Goal: Information Seeking & Learning: Compare options

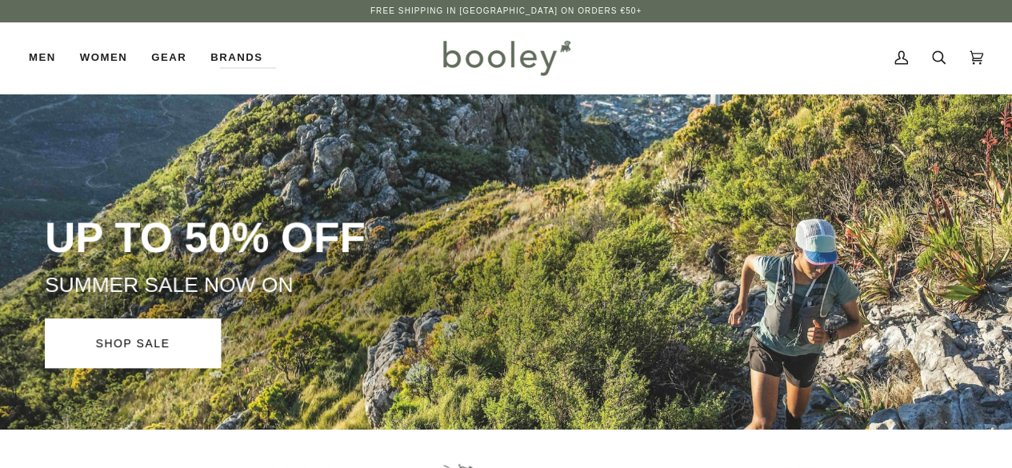
click at [626, 343] on div "UP TO 50% OFF SUMMER SALE NOW ON SHOP SALE" at bounding box center [335, 289] width 581 height 157
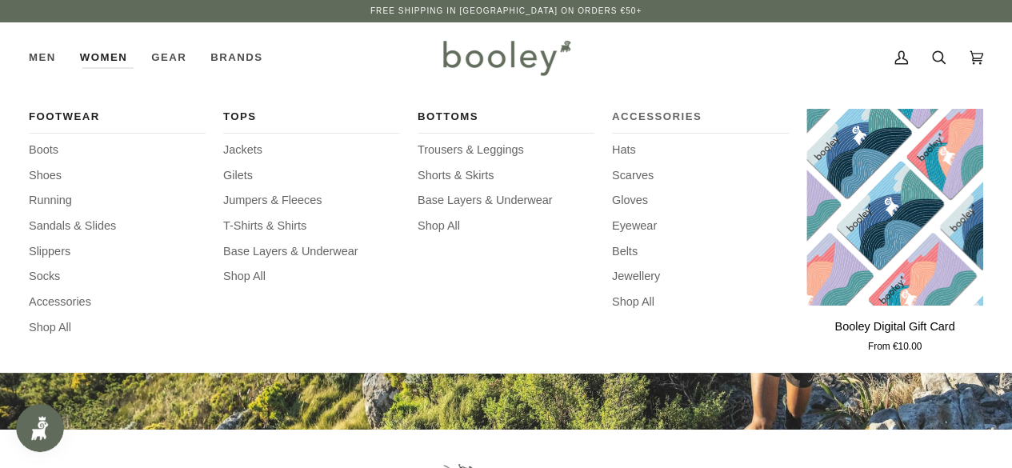
click at [634, 114] on span "Accessories" at bounding box center [700, 117] width 177 height 16
click at [629, 302] on span "Shop All" at bounding box center [700, 303] width 177 height 18
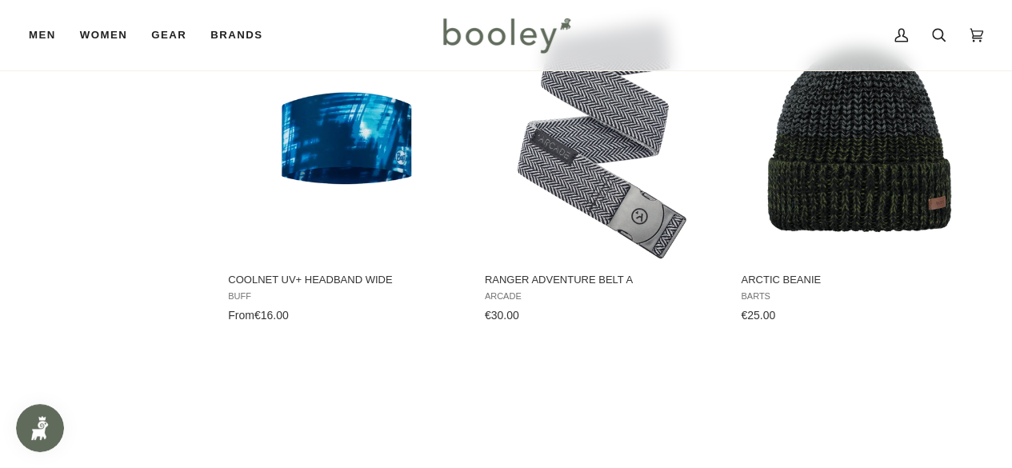
scroll to position [1919, 0]
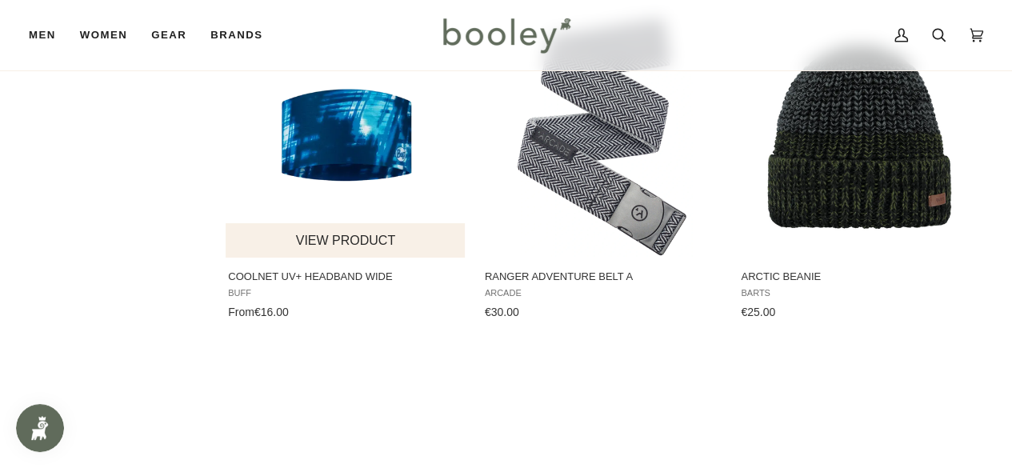
click at [295, 150] on img "CoolNet UV+ Headband Wide" at bounding box center [346, 138] width 240 height 240
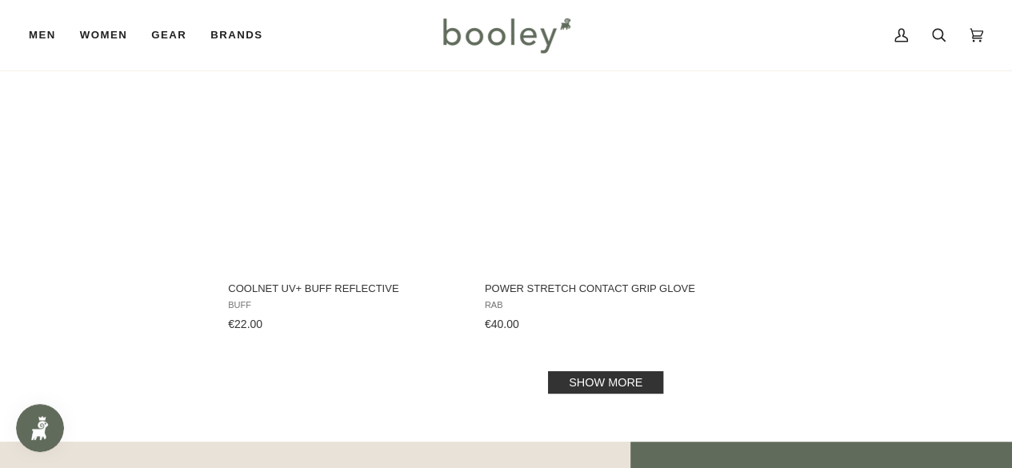
scroll to position [2239, 0]
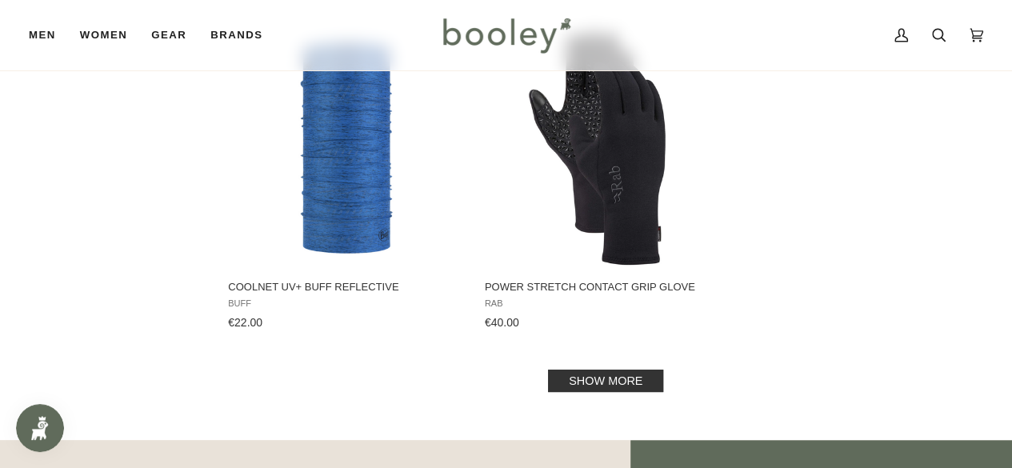
click at [582, 373] on link "Show more" at bounding box center [605, 380] width 115 height 22
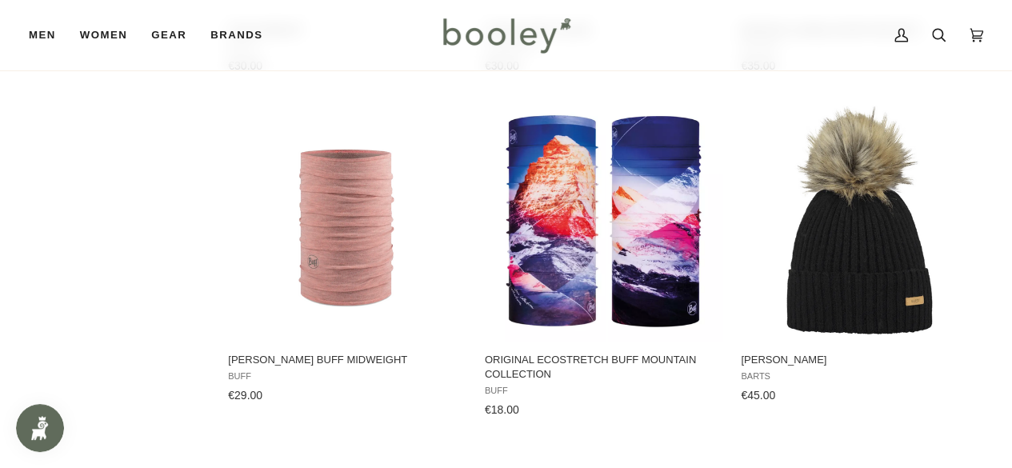
scroll to position [3519, 0]
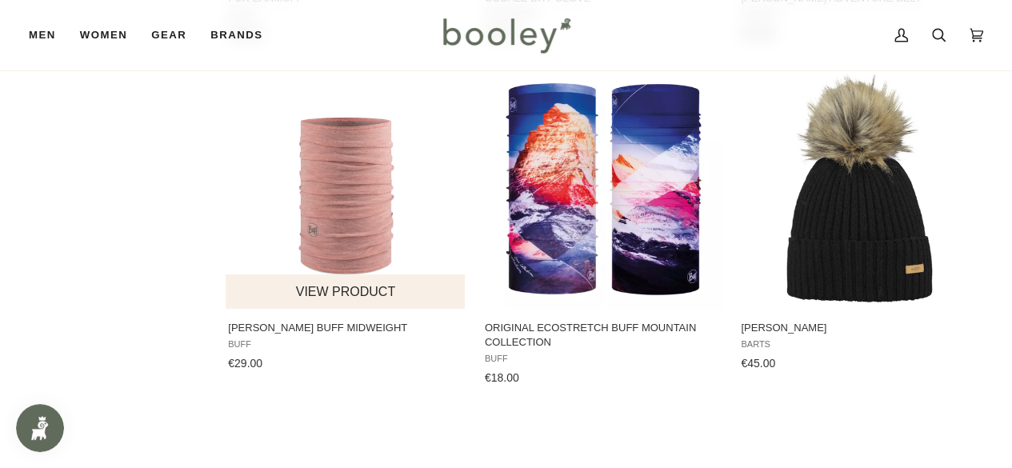
click at [334, 156] on img "Merino Wool Buff Midweight" at bounding box center [346, 189] width 240 height 240
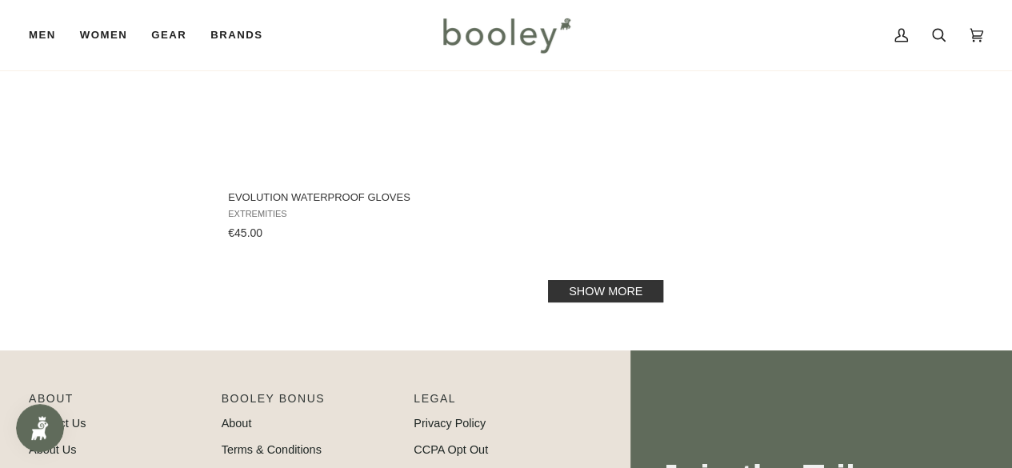
scroll to position [4735, 0]
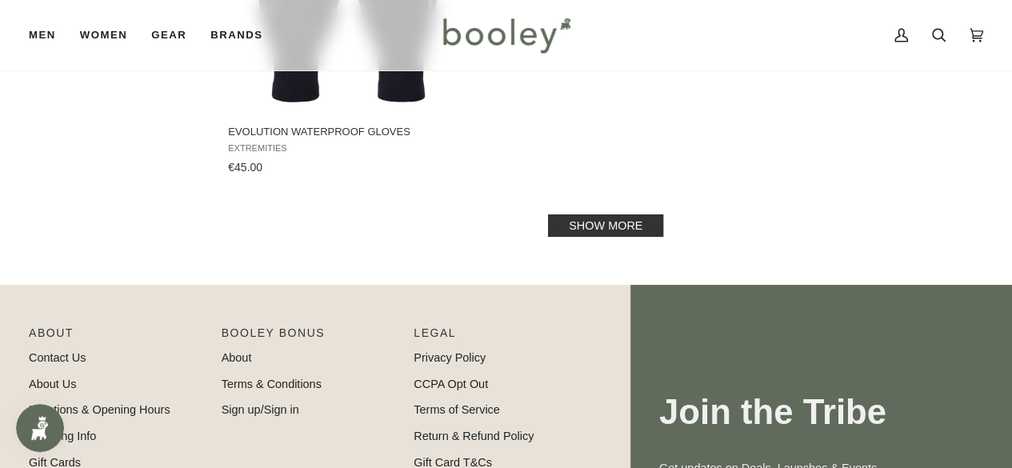
click at [637, 226] on link "Show more" at bounding box center [605, 225] width 115 height 22
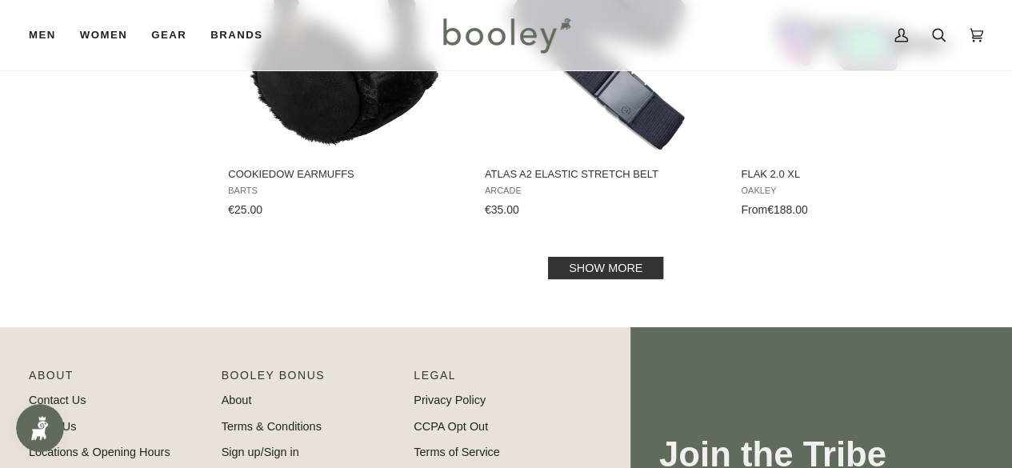
scroll to position [6686, 0]
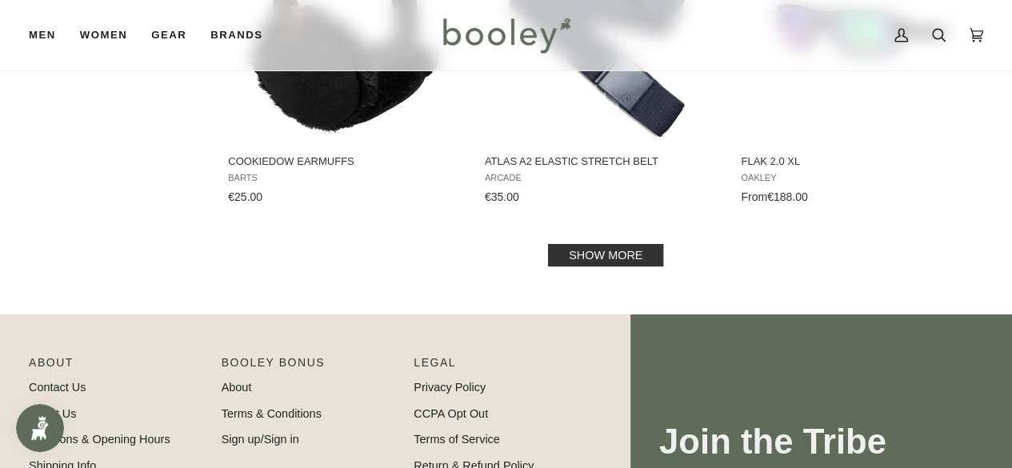
click at [635, 265] on link "Show more" at bounding box center [605, 255] width 115 height 22
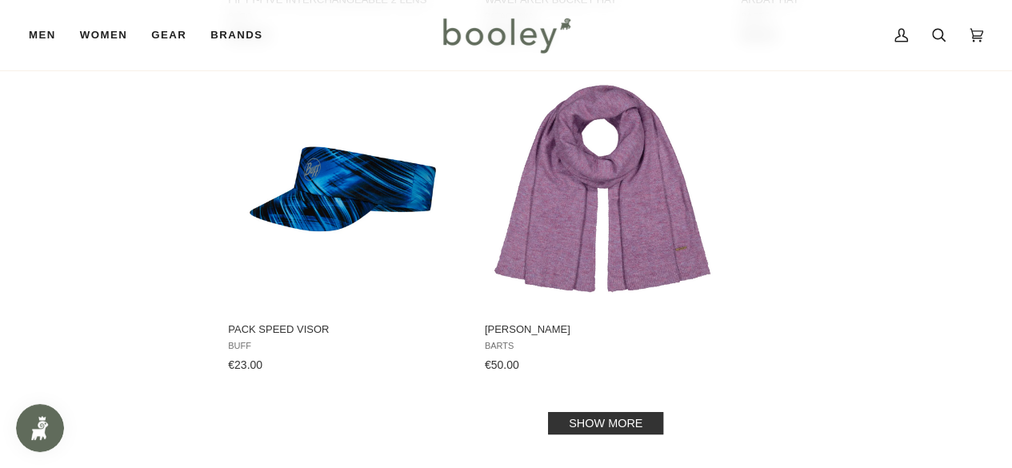
scroll to position [8861, 0]
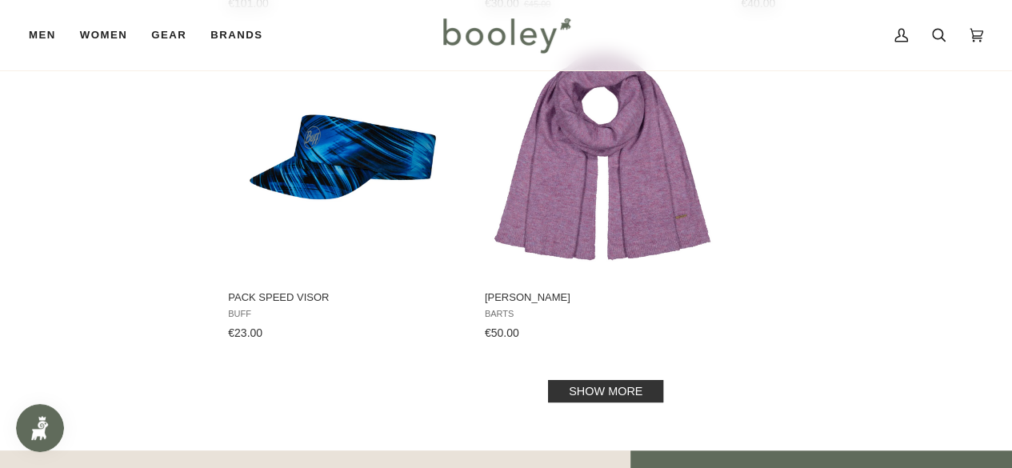
click at [613, 393] on link "Show more" at bounding box center [605, 391] width 115 height 22
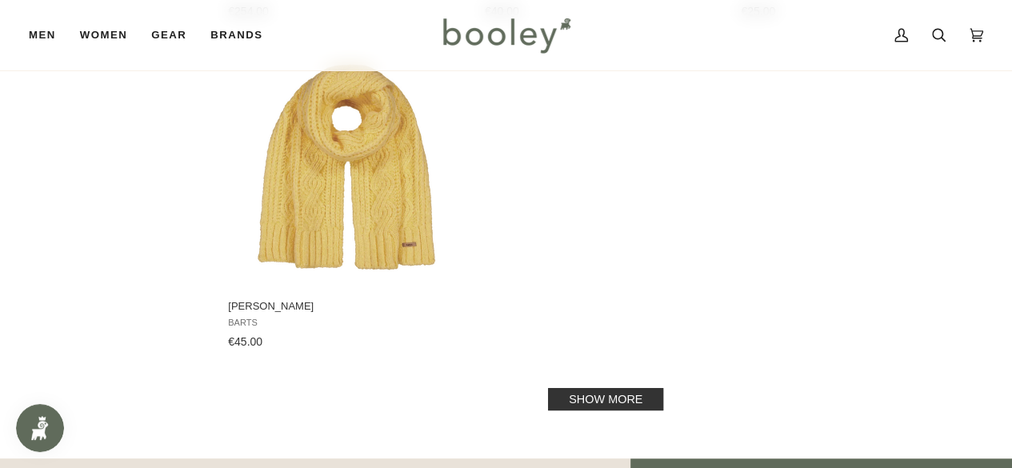
scroll to position [11197, 0]
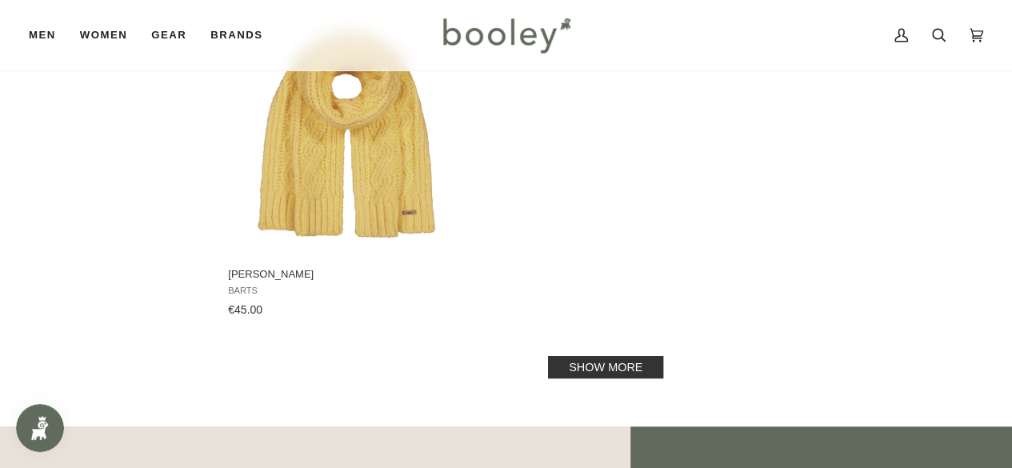
click at [611, 372] on link "Show more" at bounding box center [605, 367] width 115 height 22
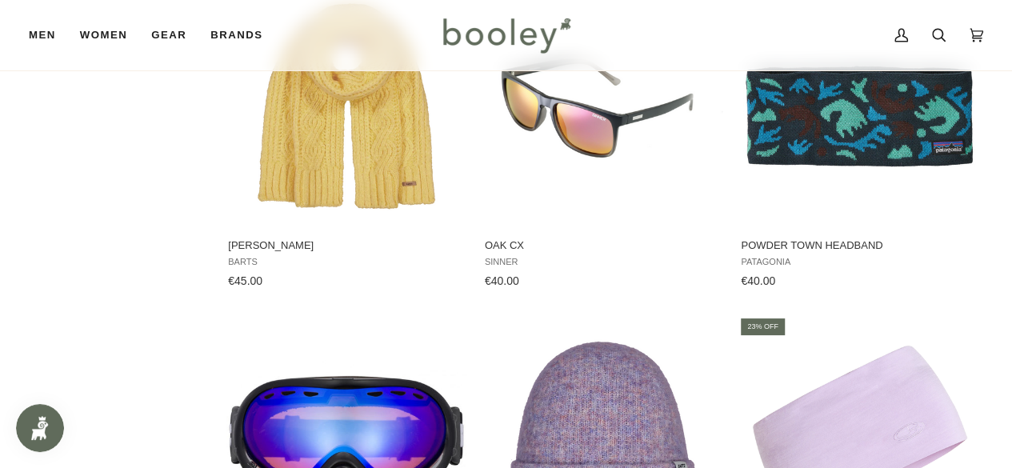
scroll to position [11229, 0]
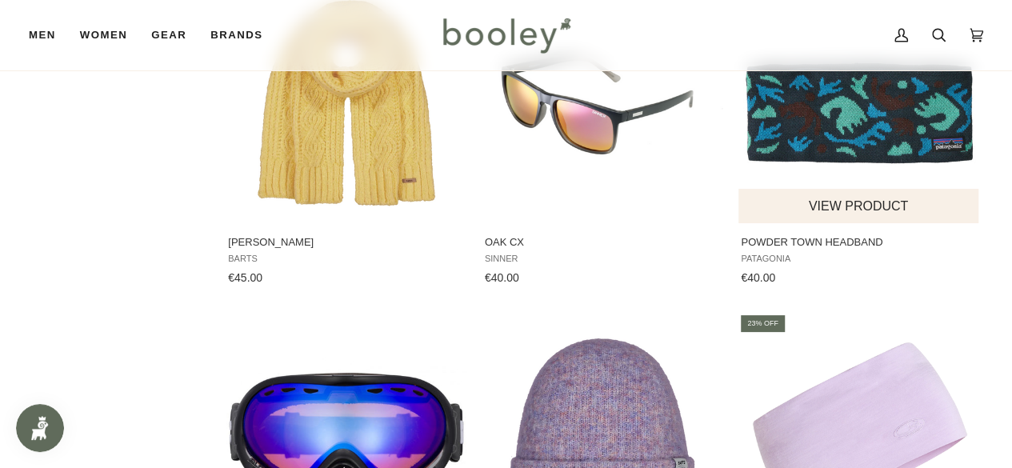
click at [881, 134] on img "Powder Town Headband" at bounding box center [859, 103] width 240 height 240
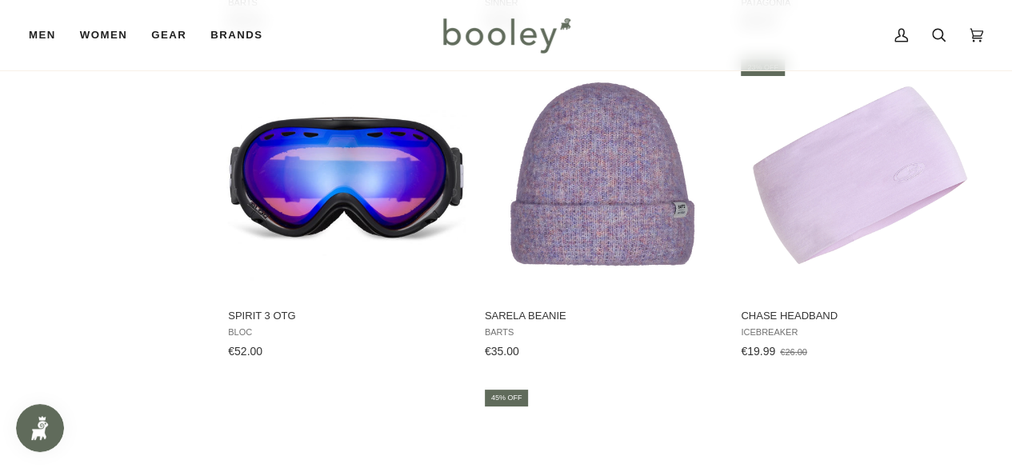
scroll to position [11517, 0]
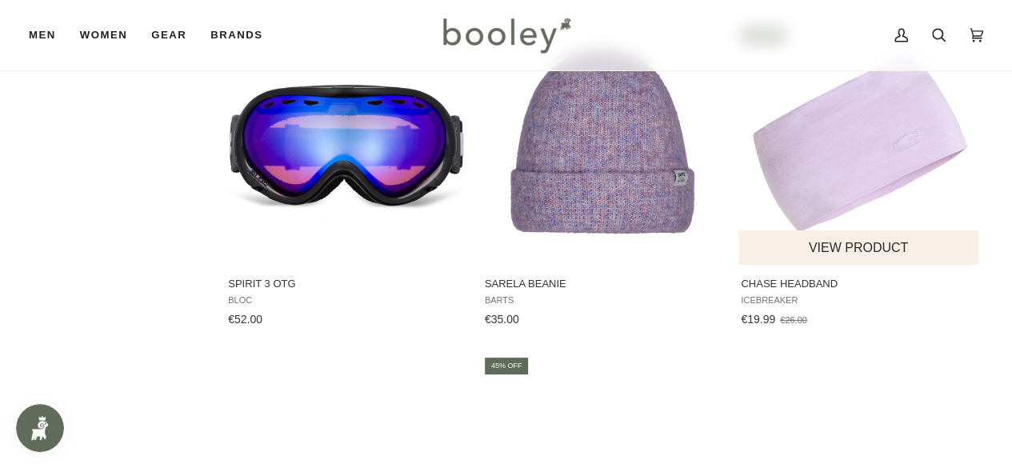
click at [786, 205] on img "Chase Headband" at bounding box center [859, 145] width 240 height 240
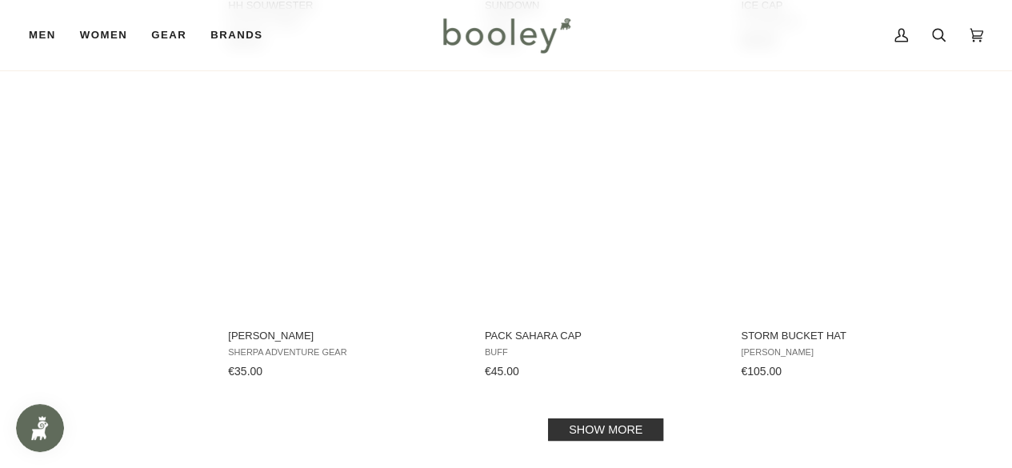
scroll to position [13148, 0]
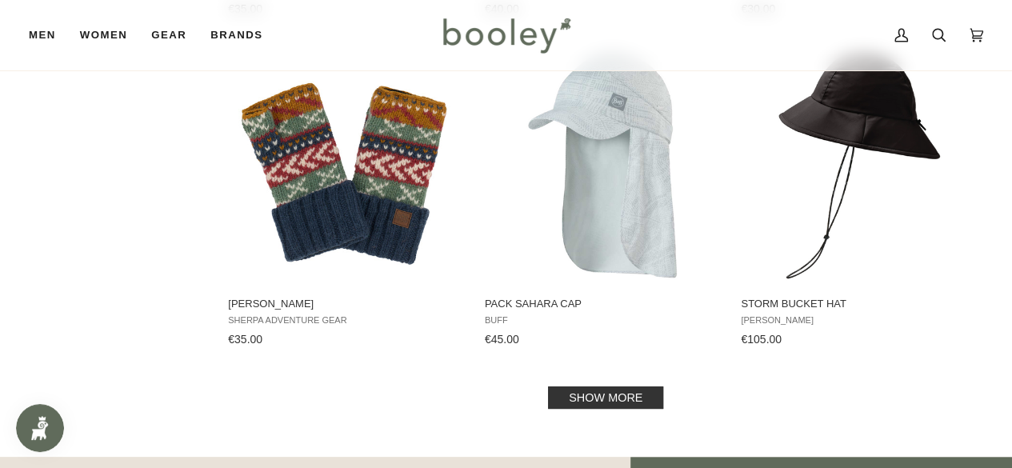
click at [597, 397] on link "Show more" at bounding box center [605, 397] width 115 height 22
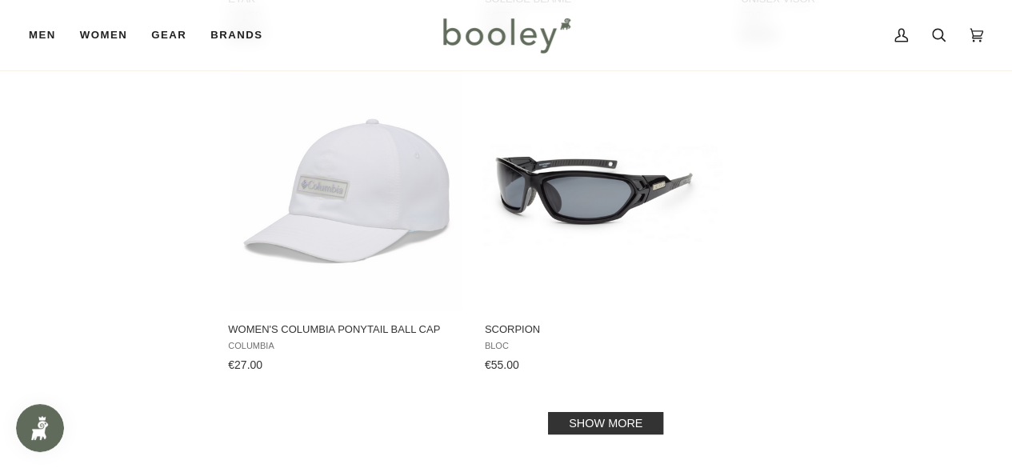
scroll to position [15452, 0]
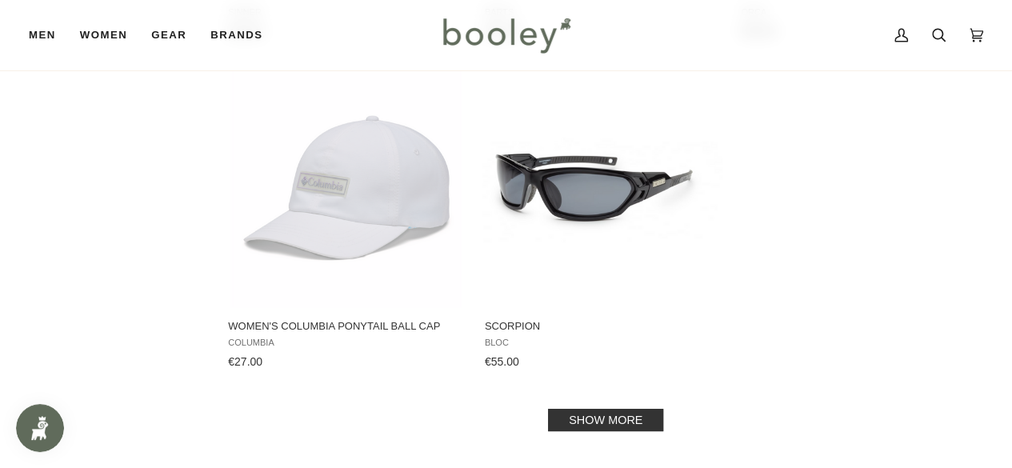
click at [602, 421] on link "Show more" at bounding box center [605, 420] width 115 height 22
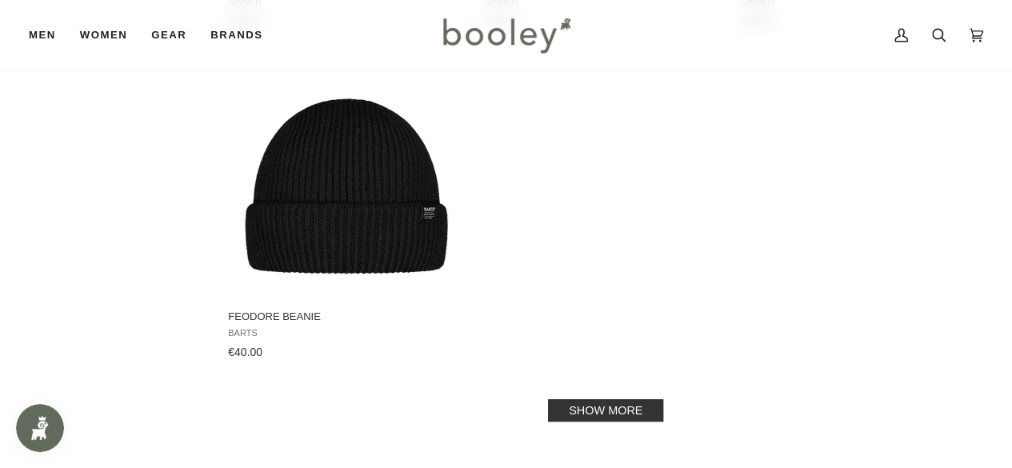
scroll to position [17819, 0]
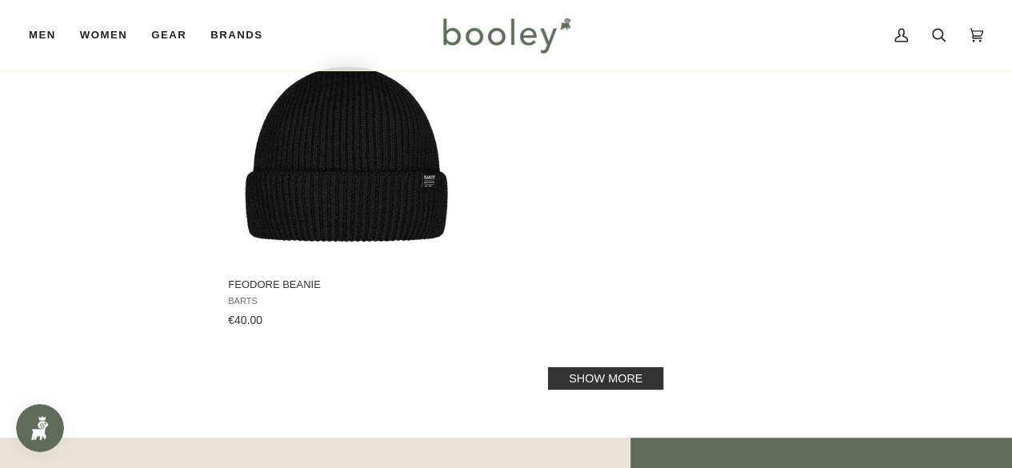
click at [615, 378] on link "Show more" at bounding box center [605, 378] width 115 height 22
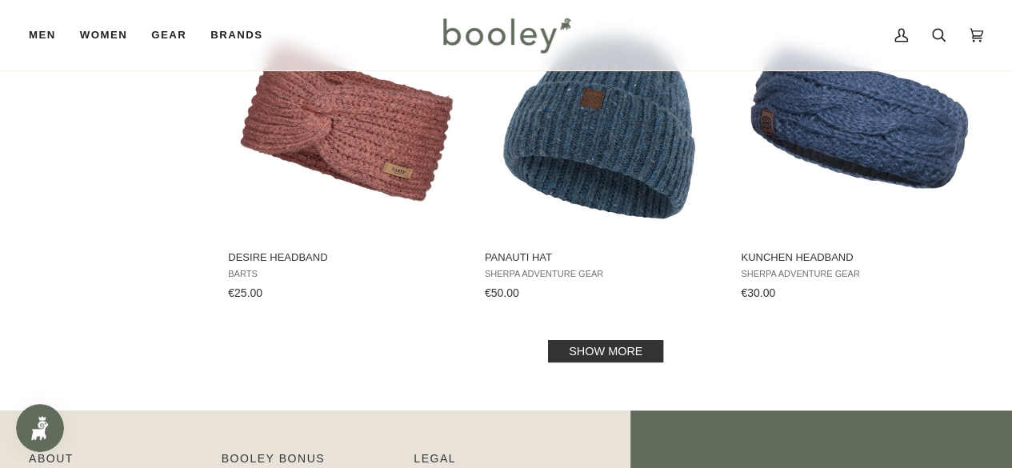
scroll to position [19834, 0]
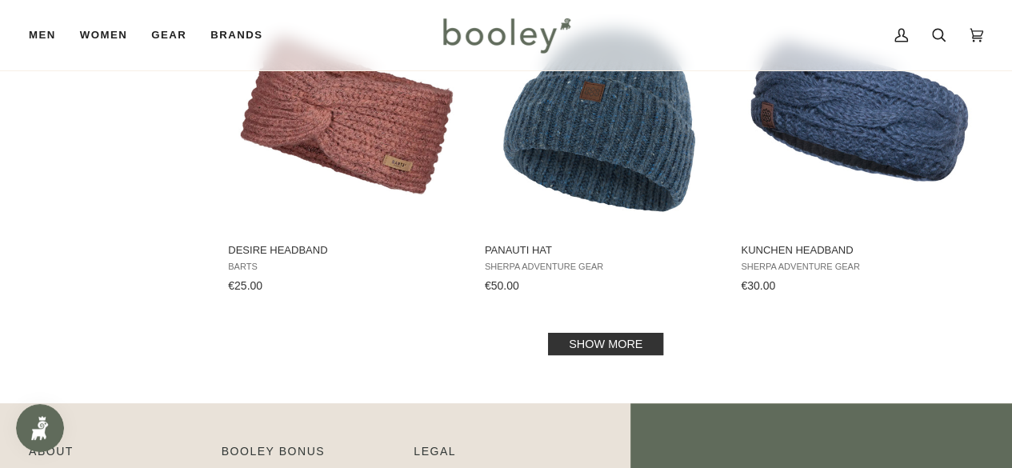
click at [627, 339] on link "Show more" at bounding box center [605, 344] width 115 height 22
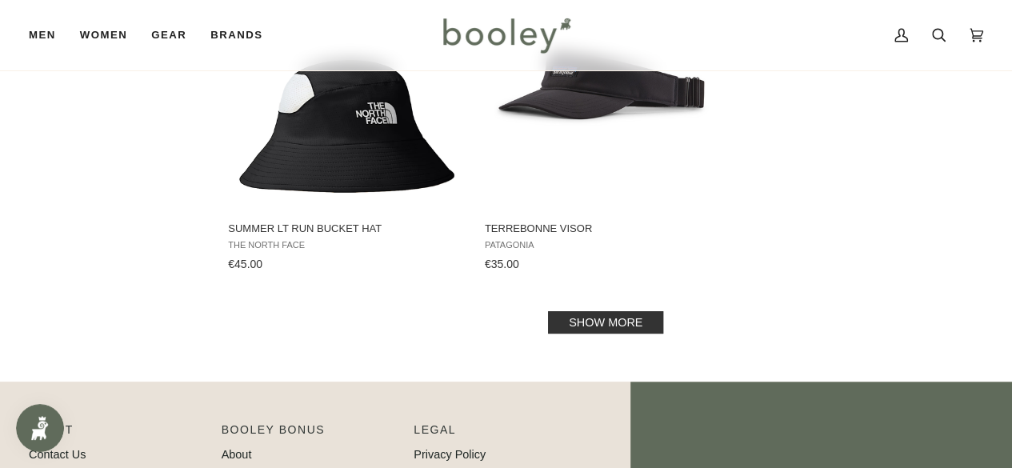
scroll to position [22170, 0]
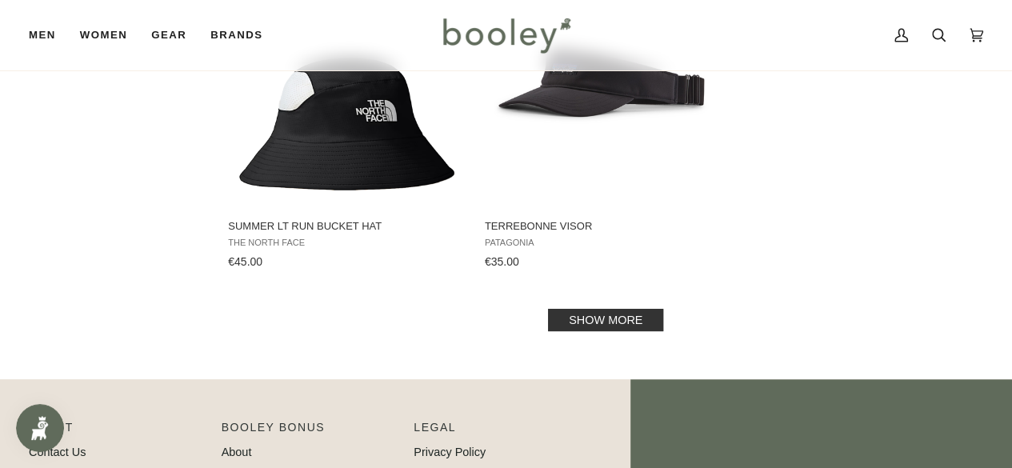
click at [558, 325] on link "Show more" at bounding box center [605, 320] width 115 height 22
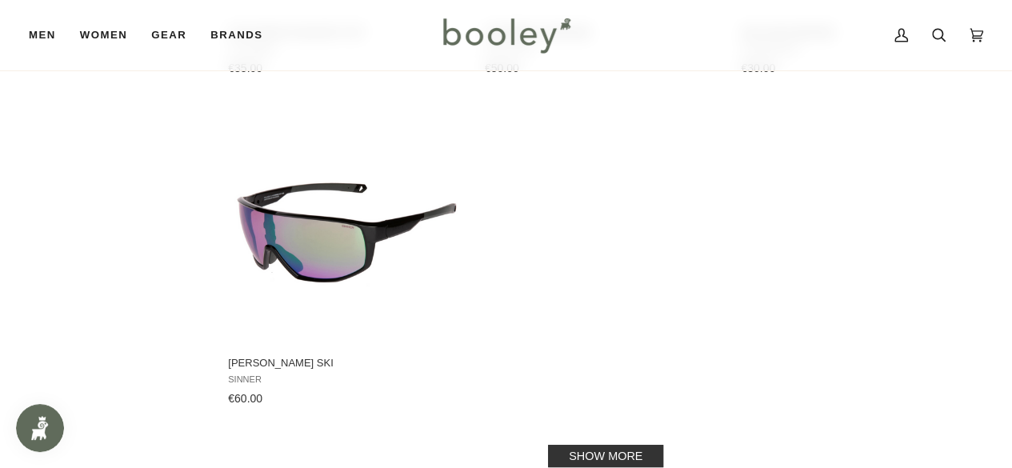
scroll to position [24377, 0]
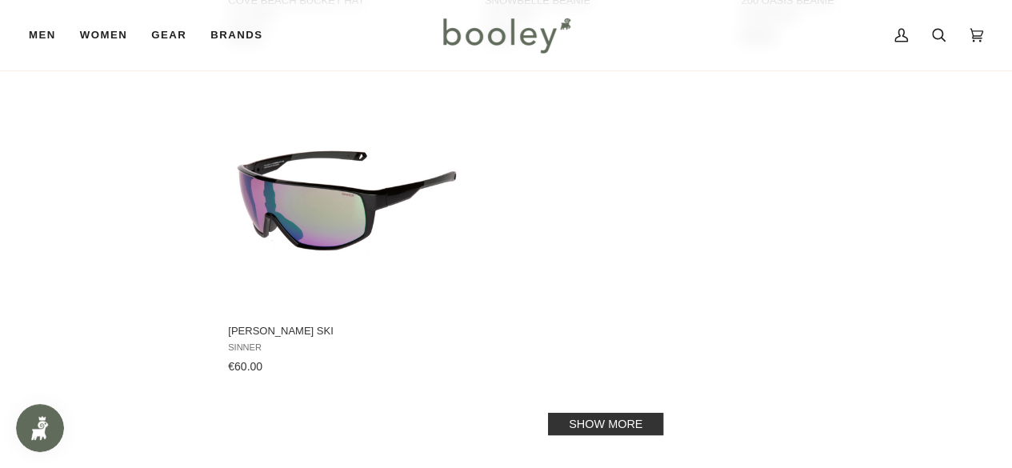
click at [624, 423] on link "Show more" at bounding box center [605, 424] width 115 height 22
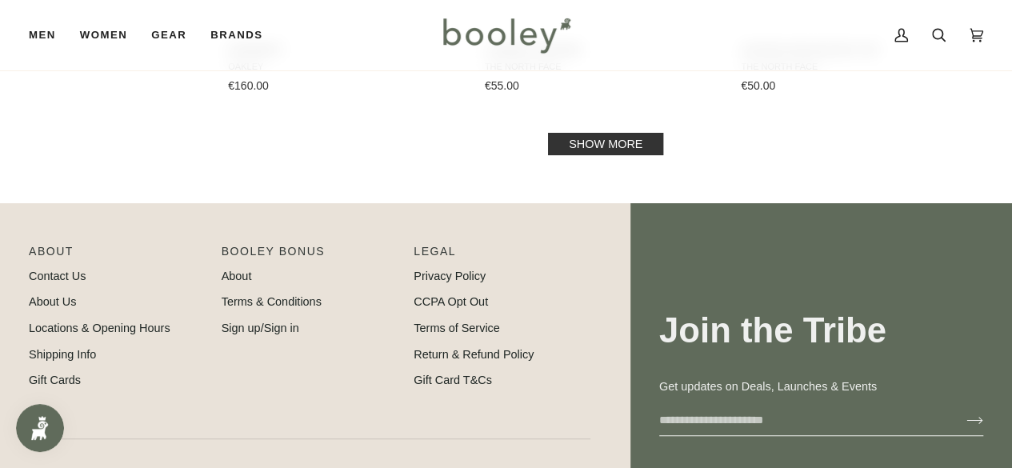
scroll to position [26648, 0]
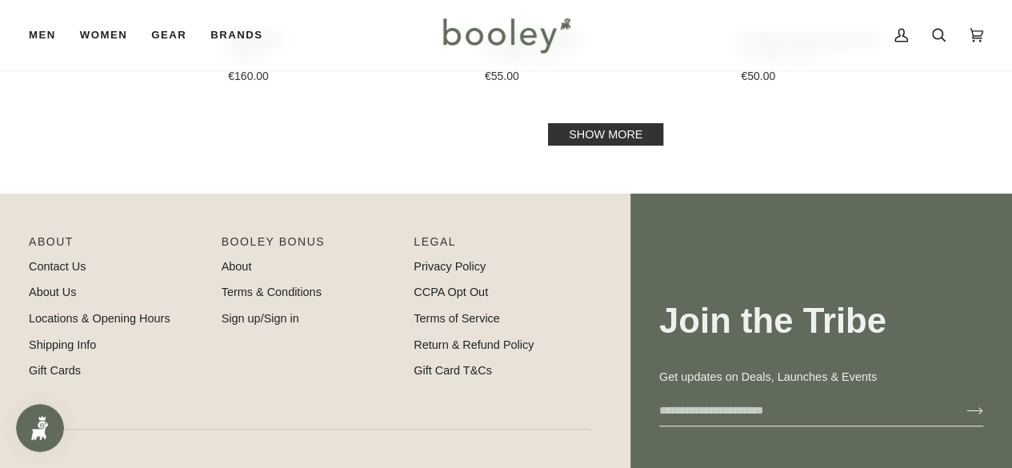
click at [597, 133] on link "Show more" at bounding box center [605, 134] width 115 height 22
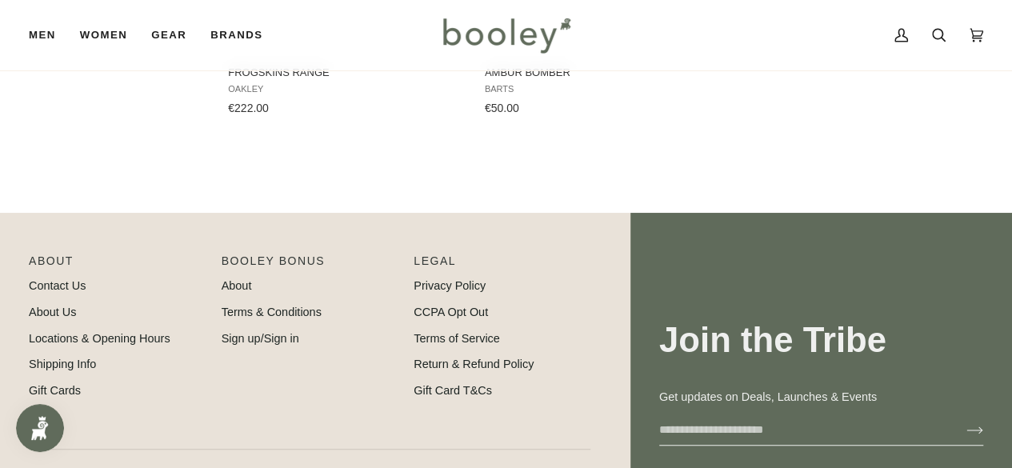
scroll to position [27608, 0]
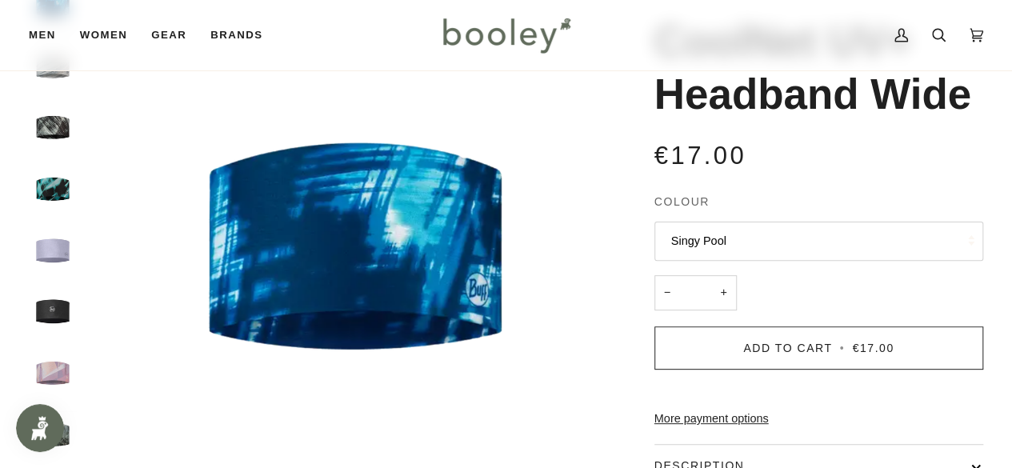
scroll to position [160, 0]
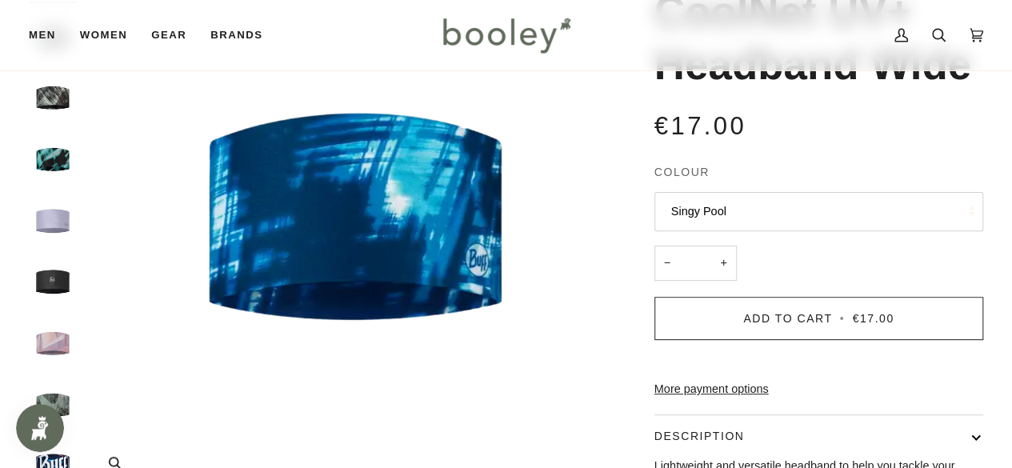
click at [285, 225] on img "Buff CoolNet UV+ Headband Wide Attel Blue - Booley Galway" at bounding box center [355, 222] width 541 height 541
click at [336, 217] on img "Buff CoolNet UV+ Headband Wide Attel Blue - Booley Galway" at bounding box center [355, 222] width 541 height 541
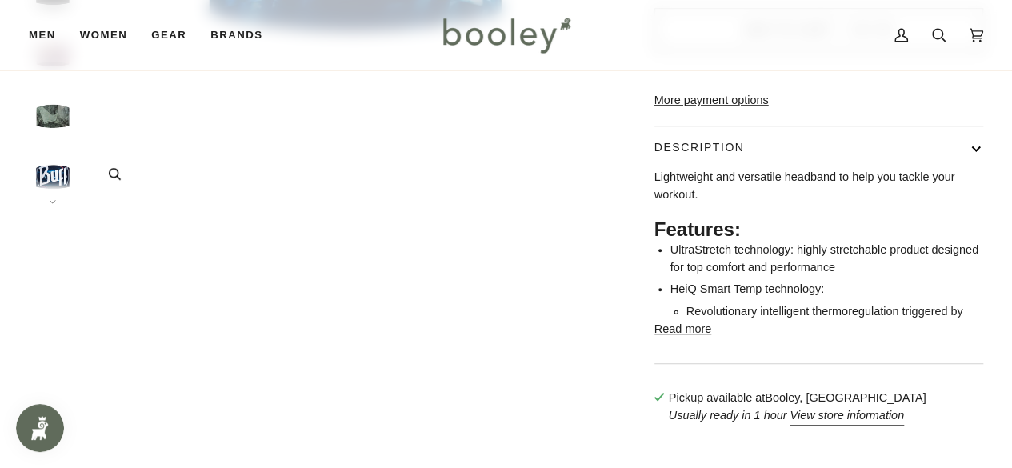
scroll to position [480, 0]
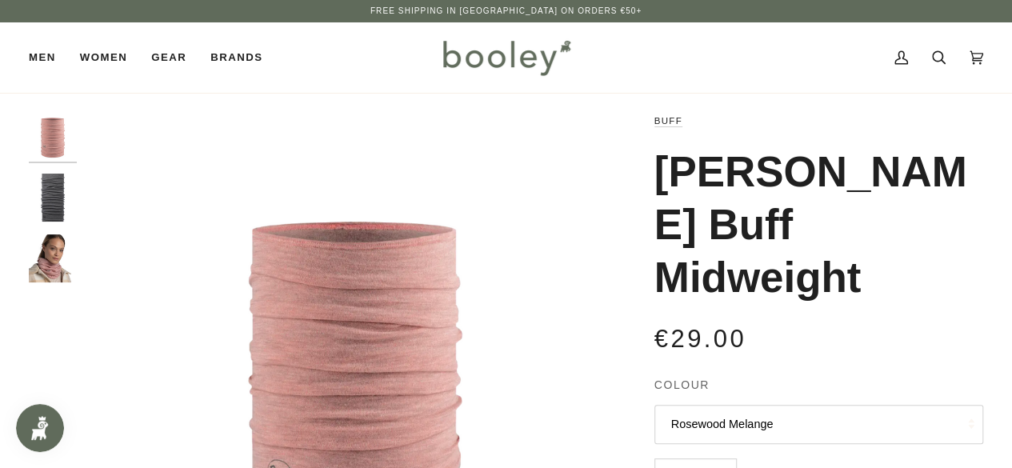
click at [35, 266] on img "Buff Merino Wool Midweight Buff - Booley Galway" at bounding box center [53, 258] width 48 height 48
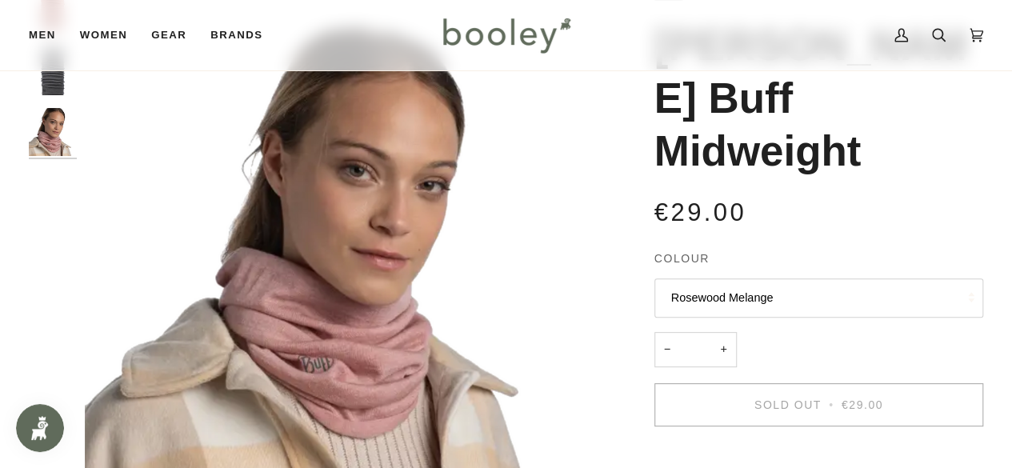
scroll to position [128, 0]
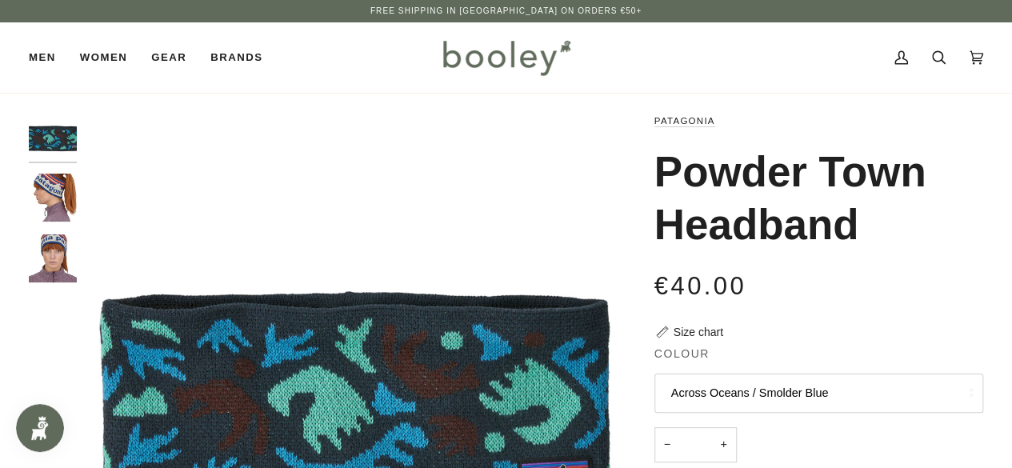
click at [54, 195] on img "Patagonia Powder Town Headband - Booley Galway" at bounding box center [53, 198] width 48 height 48
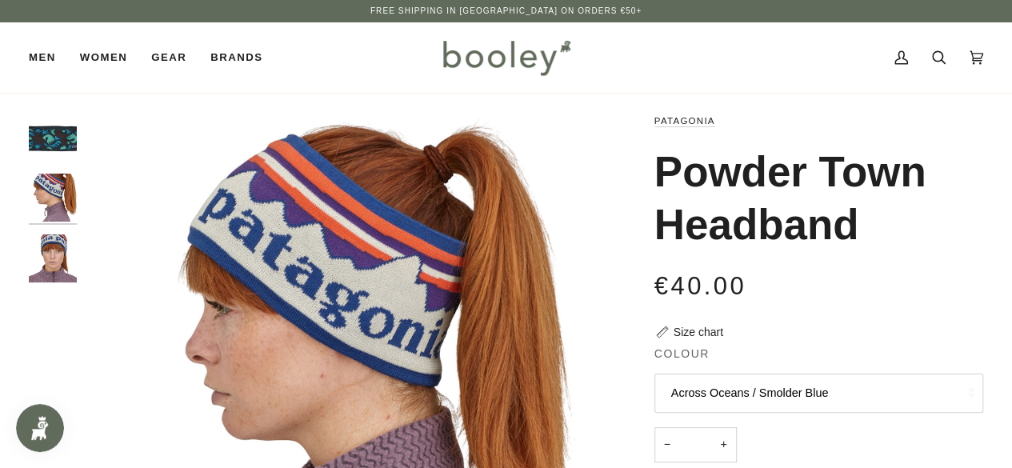
click at [44, 260] on img "Patagonia Powder Town Headband - Booley Galway" at bounding box center [53, 258] width 48 height 48
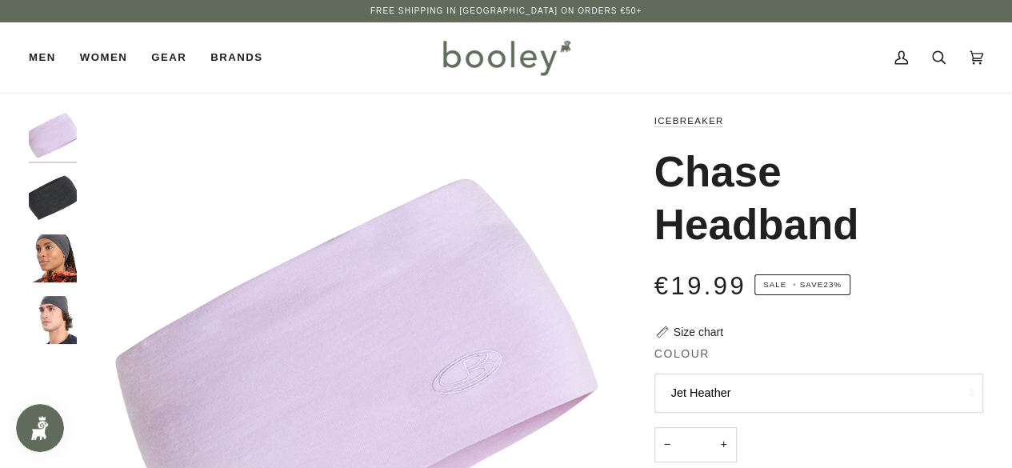
click at [54, 199] on img "Icebreaker Merino Chase Headband Jet Heather - Booley Galway" at bounding box center [53, 198] width 48 height 48
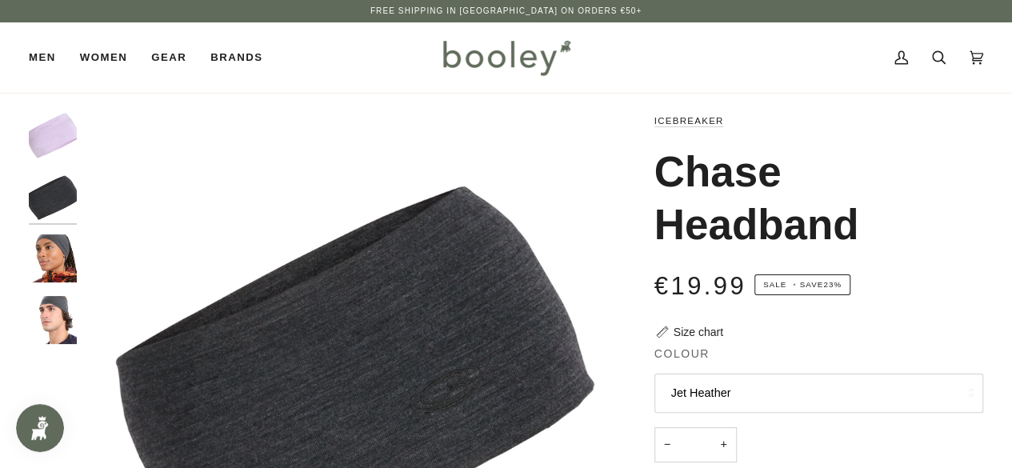
click at [35, 265] on img "Icebreaker Merino Chase Headband - Booley Galway" at bounding box center [53, 258] width 48 height 48
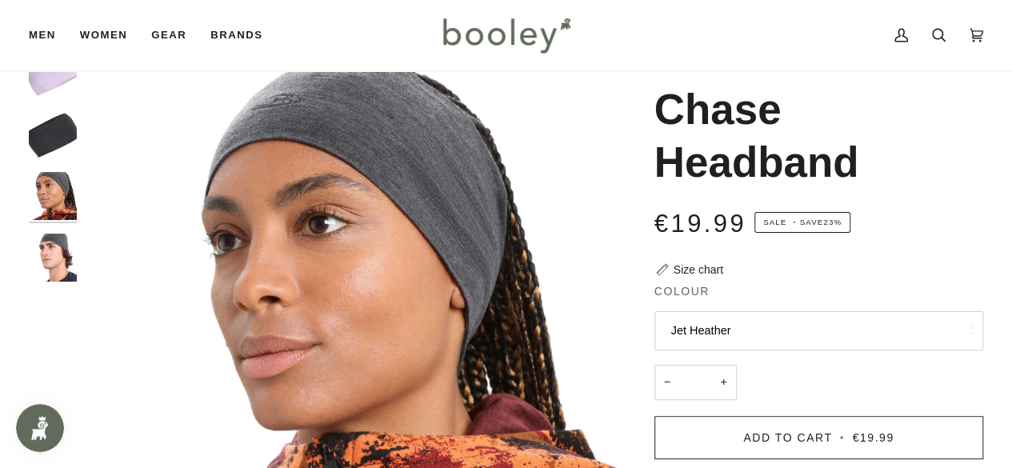
scroll to position [64, 0]
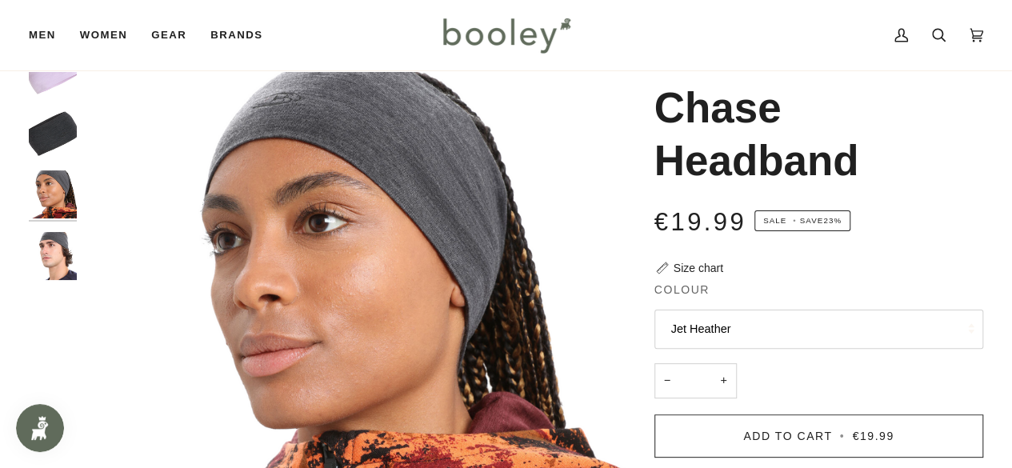
click at [35, 265] on img "Icebreaker Merino Chase Headband - Booley Galway" at bounding box center [53, 256] width 48 height 48
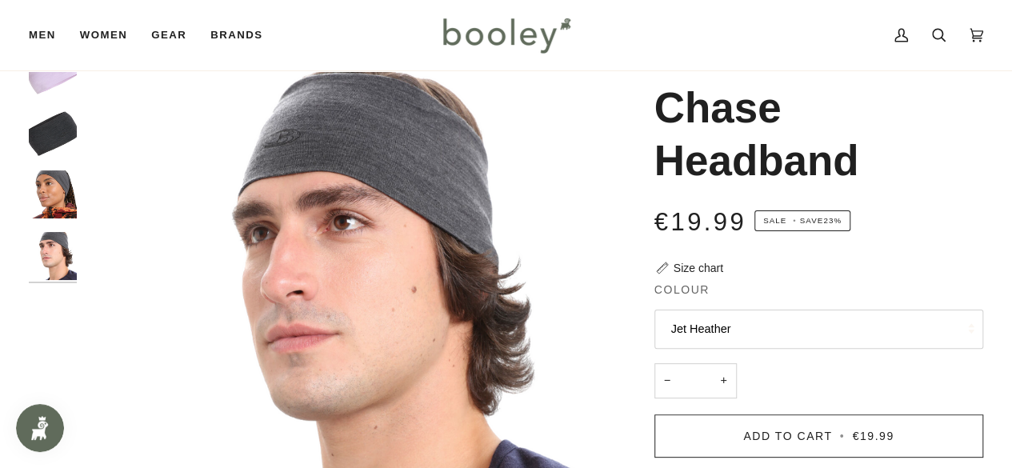
click at [0, 322] on div "Zoom Zoom Zoom" at bounding box center [506, 445] width 1012 height 794
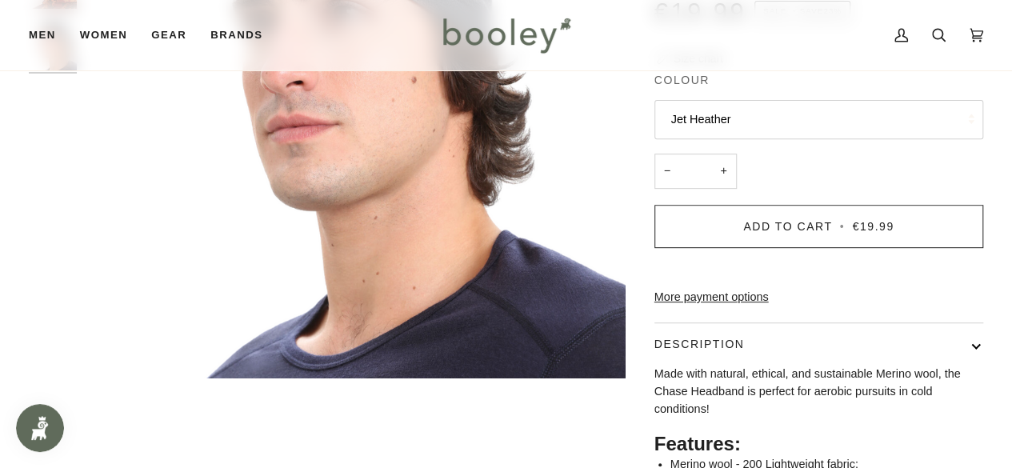
scroll to position [448, 0]
